Goal: Task Accomplishment & Management: Complete application form

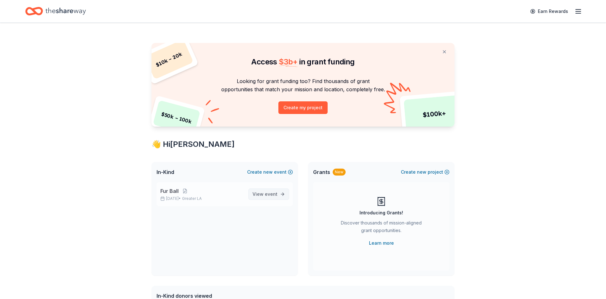
click at [266, 191] on span "View event" at bounding box center [264, 194] width 25 height 8
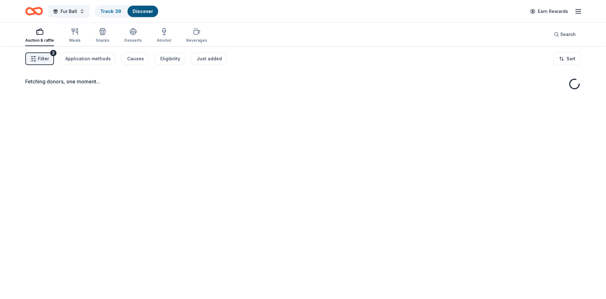
click at [576, 9] on line "button" at bounding box center [577, 9] width 5 height 0
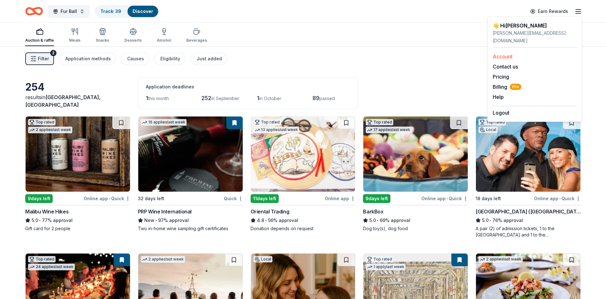
click at [505, 53] on link "Account" at bounding box center [502, 56] width 20 height 6
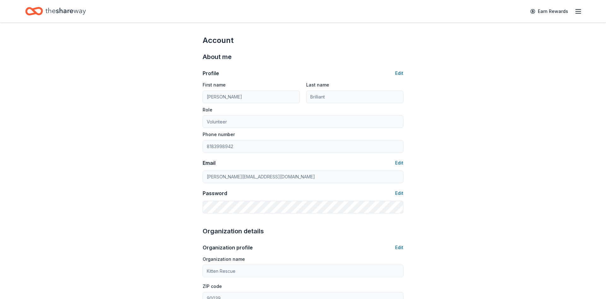
click at [577, 10] on icon "button" at bounding box center [578, 12] width 8 height 8
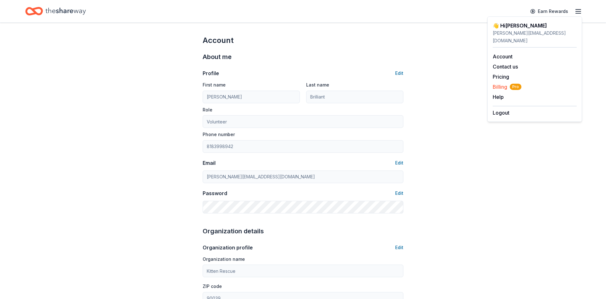
click at [501, 83] on span "Billing Pro" at bounding box center [506, 87] width 29 height 8
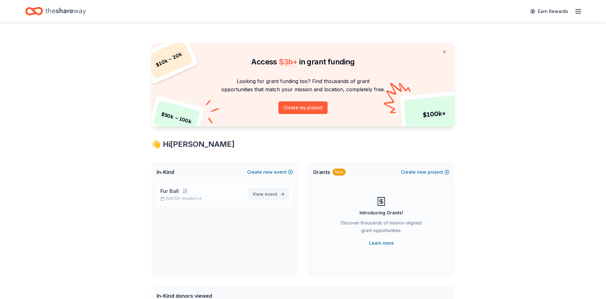
click at [262, 193] on span "View event" at bounding box center [264, 194] width 25 height 8
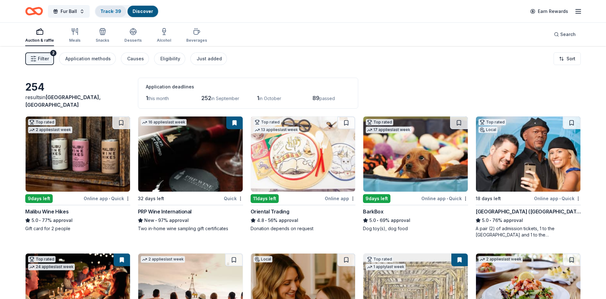
click at [114, 14] on link "Track · 39" at bounding box center [110, 11] width 21 height 5
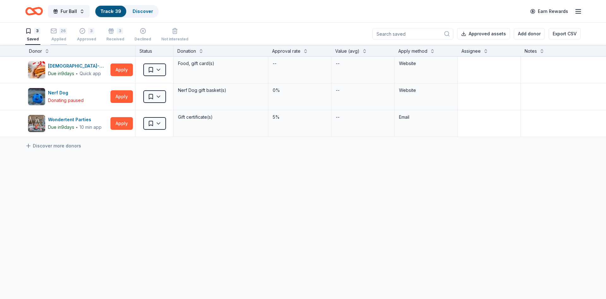
click at [62, 41] on div "Applied" at bounding box center [58, 39] width 16 height 5
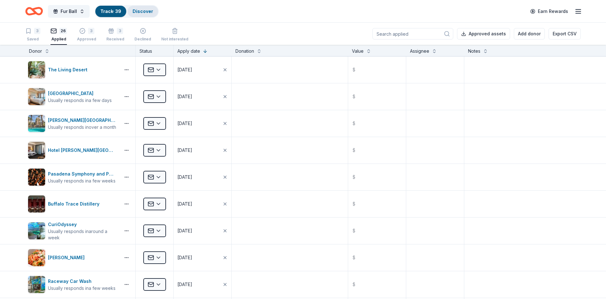
click at [149, 9] on link "Discover" at bounding box center [142, 11] width 21 height 5
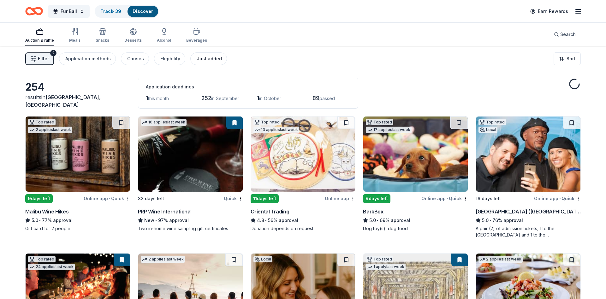
click at [208, 55] on button "Just added" at bounding box center [208, 58] width 37 height 13
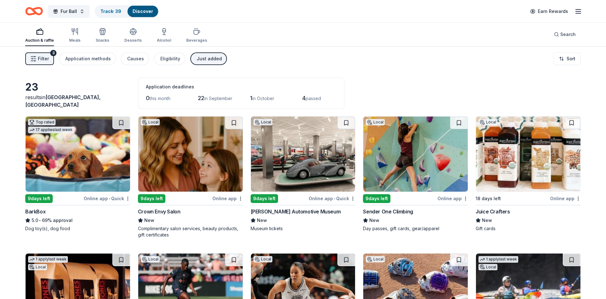
click at [502, 157] on img at bounding box center [528, 153] width 104 height 75
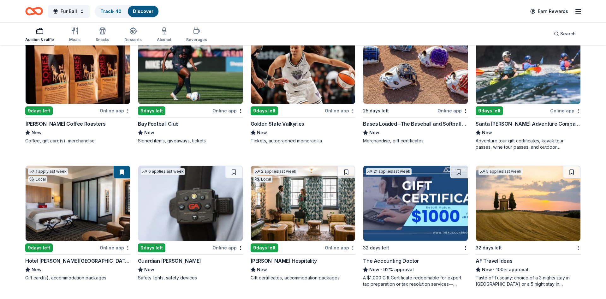
scroll to position [257, 0]
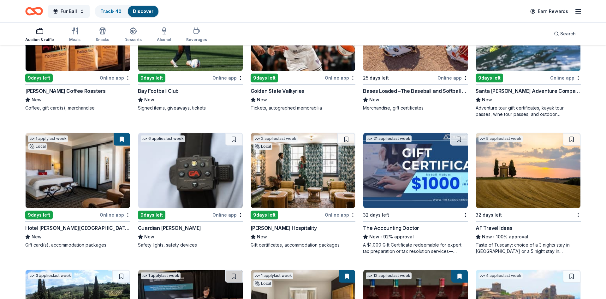
click at [308, 175] on img at bounding box center [303, 170] width 104 height 75
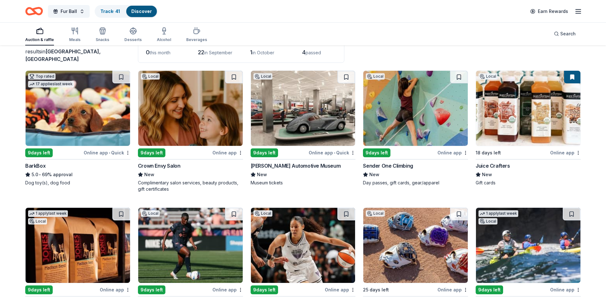
scroll to position [0, 0]
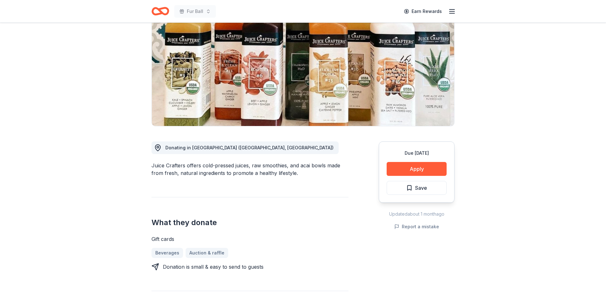
scroll to position [64, 0]
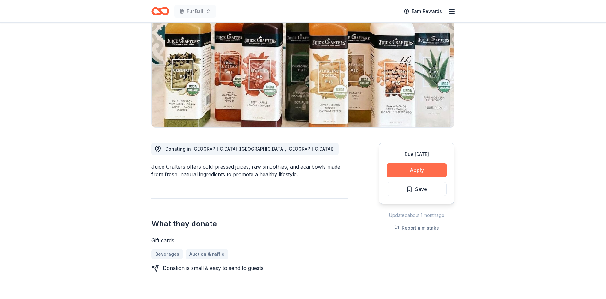
click at [430, 169] on button "Apply" at bounding box center [416, 170] width 60 height 14
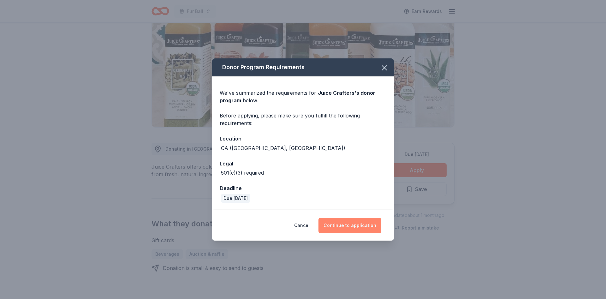
click at [353, 224] on button "Continue to application" at bounding box center [349, 225] width 63 height 15
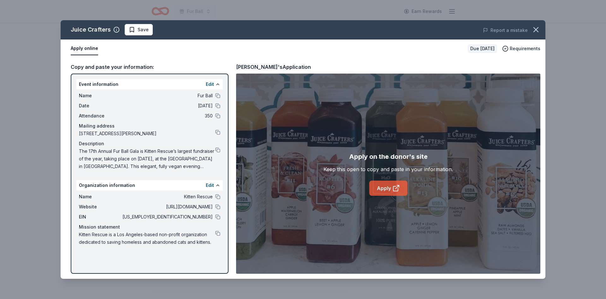
click at [390, 185] on link "Apply" at bounding box center [388, 187] width 38 height 15
click at [534, 26] on icon "button" at bounding box center [535, 29] width 9 height 9
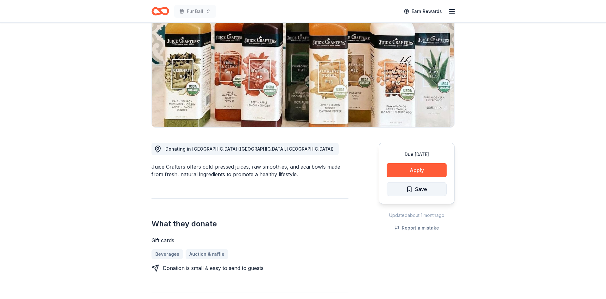
click at [421, 192] on span "Save" at bounding box center [421, 189] width 12 height 8
click at [428, 192] on html "Fur Ball Earn Rewards Due in 18 days Share Juice Crafters New Share Donating in…" at bounding box center [303, 85] width 606 height 299
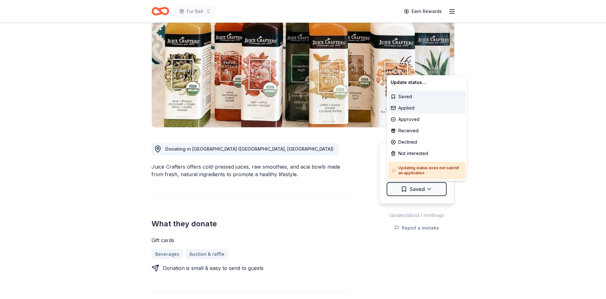
click at [420, 111] on div "Applied" at bounding box center [427, 107] width 78 height 11
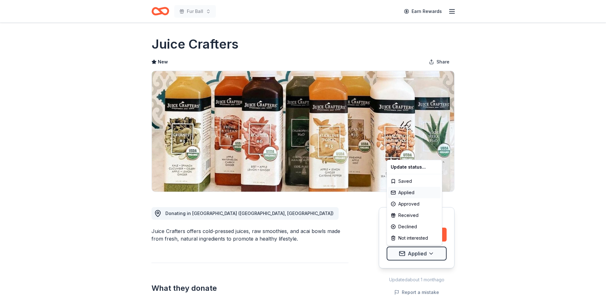
scroll to position [0, 0]
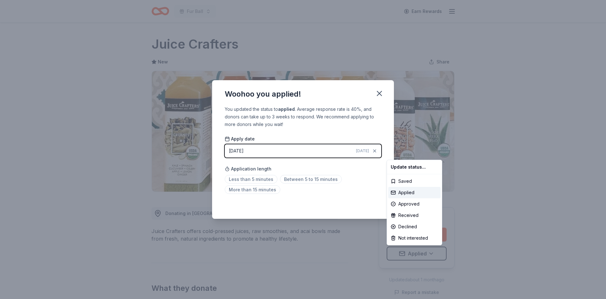
click at [301, 180] on html "Fur Ball Earn Rewards Due in 18 days Share Juice Crafters New Share Donating in…" at bounding box center [303, 149] width 606 height 299
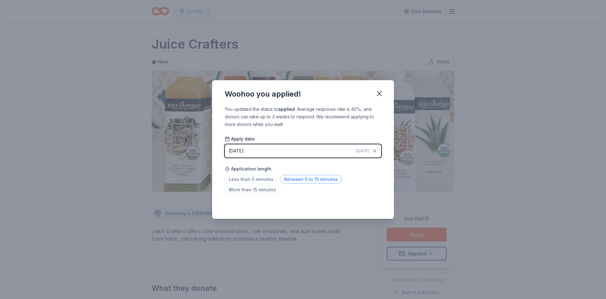
click at [299, 178] on span "Between 5 to 15 minutes" at bounding box center [311, 179] width 62 height 9
click at [386, 92] on button "button" at bounding box center [379, 93] width 14 height 14
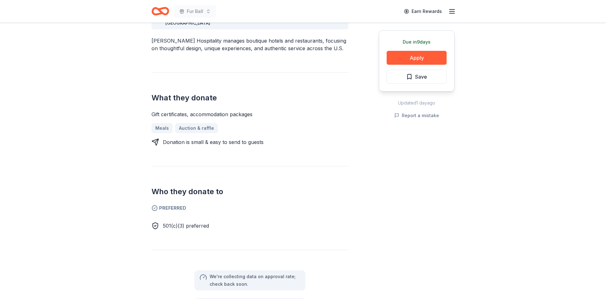
scroll to position [193, 0]
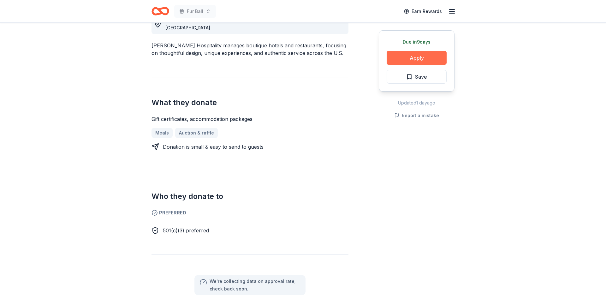
click at [429, 58] on button "Apply" at bounding box center [416, 58] width 60 height 14
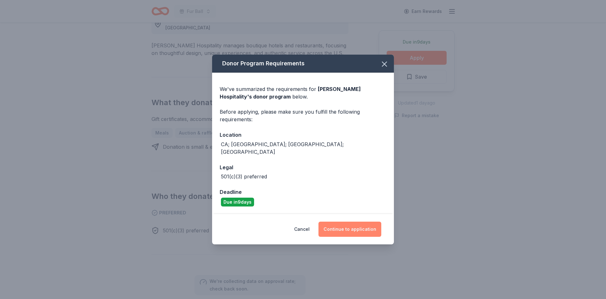
click at [358, 223] on button "Continue to application" at bounding box center [349, 228] width 63 height 15
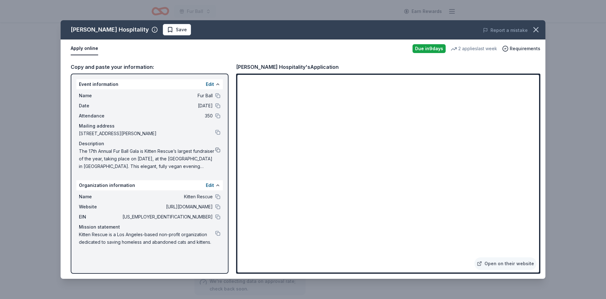
click at [218, 150] on button at bounding box center [217, 149] width 5 height 5
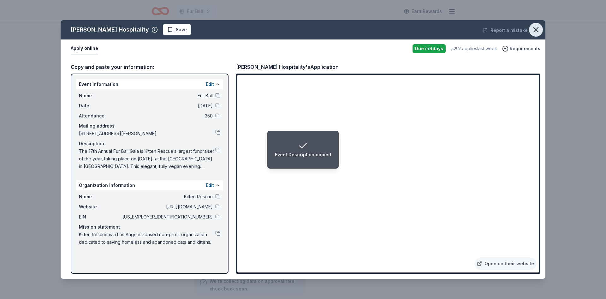
click at [537, 26] on icon "button" at bounding box center [535, 29] width 9 height 9
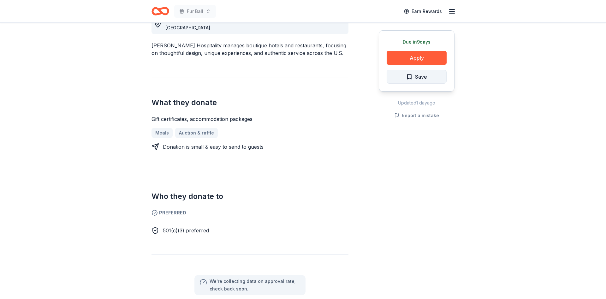
click at [429, 77] on button "Save" at bounding box center [416, 77] width 60 height 14
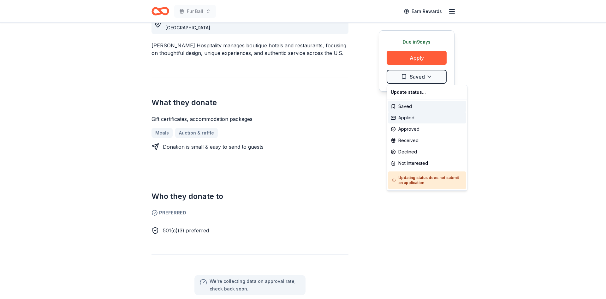
click at [416, 117] on div "Applied" at bounding box center [427, 117] width 78 height 11
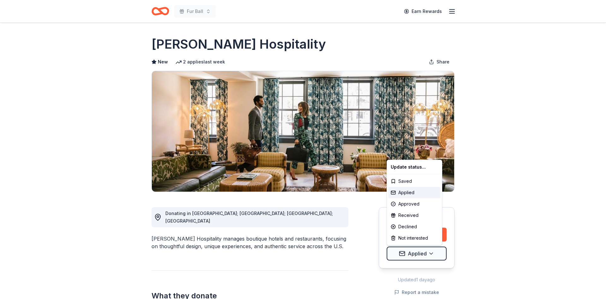
scroll to position [0, 0]
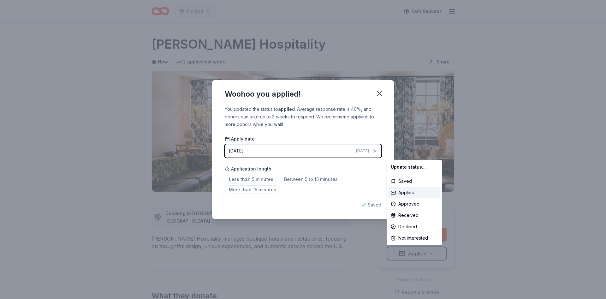
click at [303, 177] on html "Fur Ball Earn Rewards Due in 9 days Share Oliver Hospitality New 2 applies last…" at bounding box center [303, 149] width 606 height 299
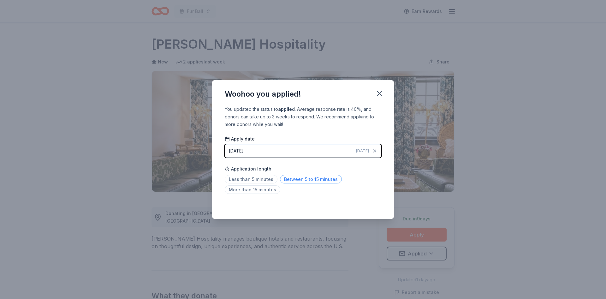
click at [305, 180] on span "Between 5 to 15 minutes" at bounding box center [311, 179] width 62 height 9
click at [379, 94] on icon "button" at bounding box center [379, 93] width 4 height 4
